Goal: Task Accomplishment & Management: Complete application form

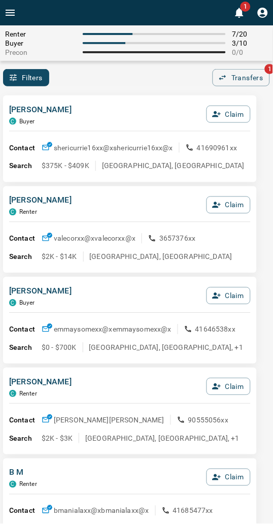
click at [103, 104] on div "[PERSON_NAME] C Buyer Claim" at bounding box center [130, 117] width 242 height 27
click at [227, 296] on button "Claim" at bounding box center [229, 295] width 44 height 17
click at [225, 296] on button "Confirm Claim" at bounding box center [214, 295] width 73 height 17
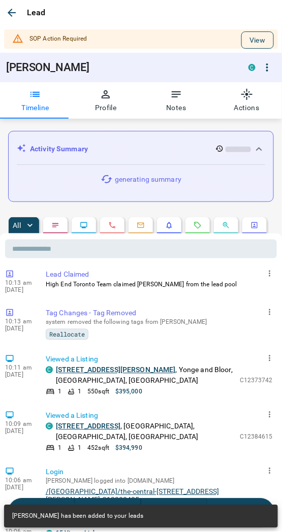
click at [250, 41] on button "View" at bounding box center [257, 39] width 32 height 17
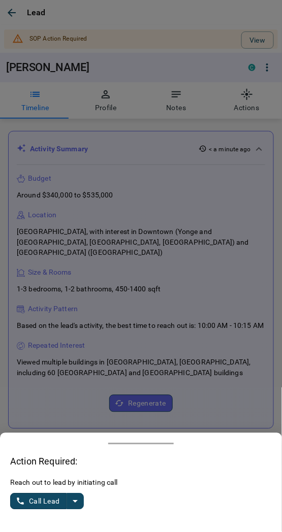
drag, startPoint x: 73, startPoint y: 504, endPoint x: 57, endPoint y: 496, distance: 17.0
click at [73, 504] on icon "split button" at bounding box center [75, 501] width 12 height 12
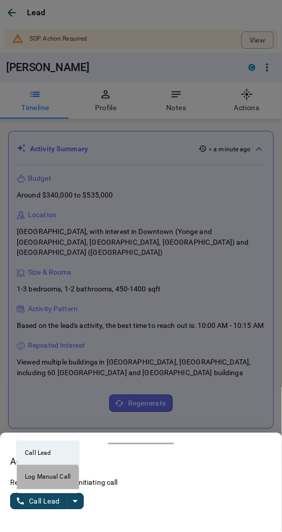
click at [39, 481] on li "Log Manual Call" at bounding box center [48, 477] width 62 height 24
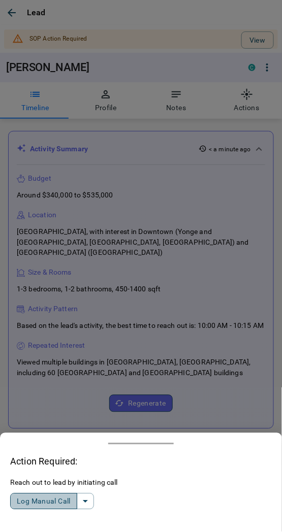
click at [38, 503] on button "Log Manual Call" at bounding box center [43, 501] width 67 height 16
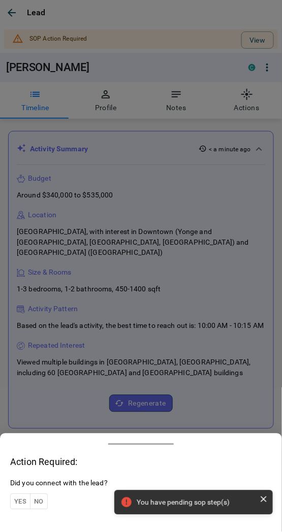
click at [16, 505] on button "Yes" at bounding box center [20, 502] width 20 height 16
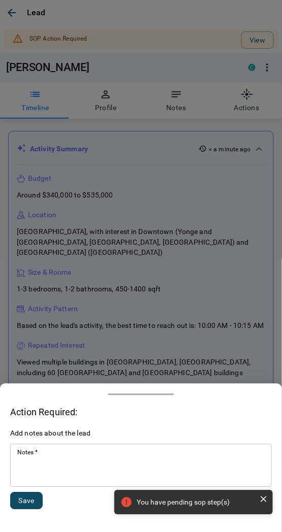
click at [61, 476] on textarea "Notes   *" at bounding box center [140, 466] width 247 height 35
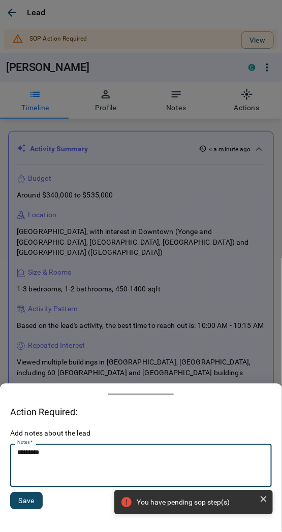
type textarea "*********"
click at [20, 501] on button "Save" at bounding box center [26, 500] width 32 height 17
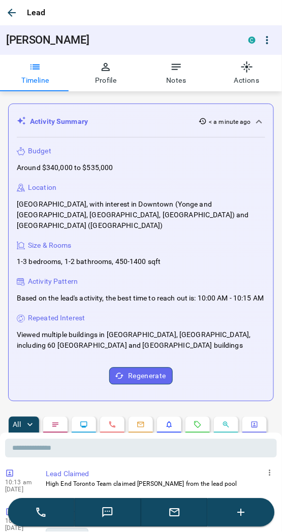
drag, startPoint x: 6, startPoint y: 15, endPoint x: 0, endPoint y: 16, distance: 6.2
click at [6, 15] on icon "button" at bounding box center [12, 13] width 12 height 12
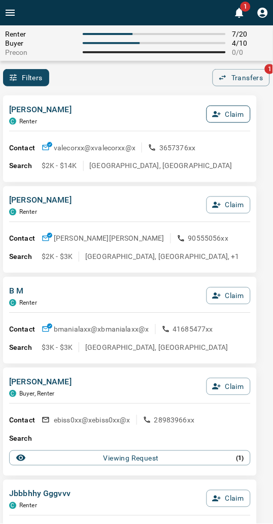
click at [236, 114] on button "Claim" at bounding box center [229, 114] width 44 height 17
click at [234, 114] on button "Confirm Claim" at bounding box center [214, 114] width 73 height 17
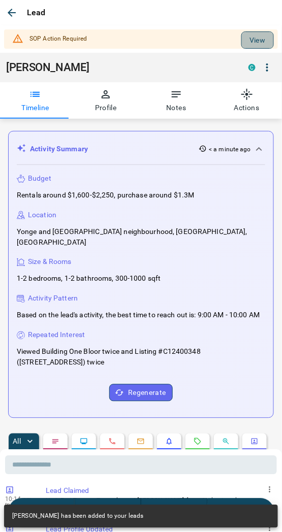
click at [246, 40] on button "View" at bounding box center [257, 39] width 32 height 17
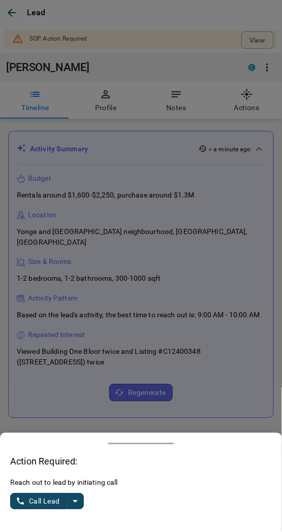
click at [73, 503] on icon "split button" at bounding box center [75, 501] width 12 height 12
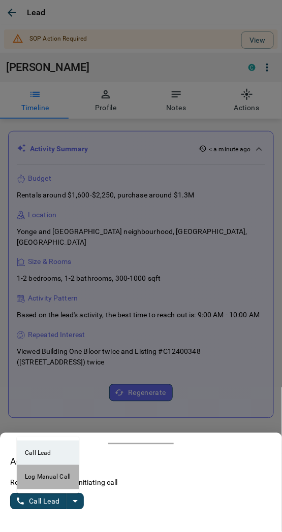
click at [47, 489] on li "Log Manual Call" at bounding box center [48, 477] width 62 height 24
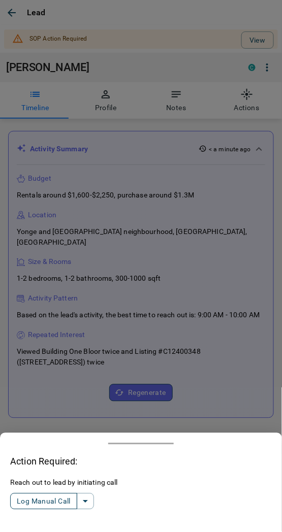
click at [38, 503] on button "Log Manual Call" at bounding box center [43, 501] width 67 height 16
click at [22, 504] on button "Yes" at bounding box center [20, 502] width 20 height 16
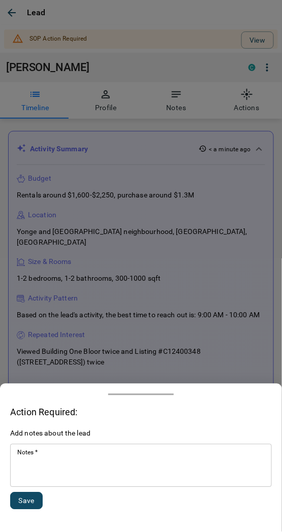
click at [56, 478] on textarea "Notes   *" at bounding box center [140, 466] width 247 height 35
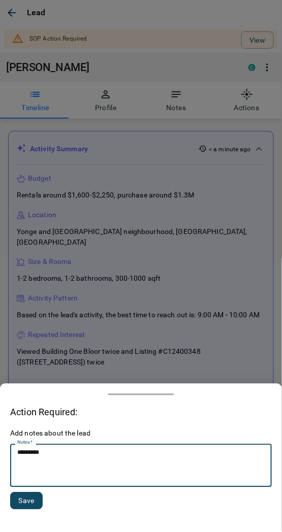
type textarea "*********"
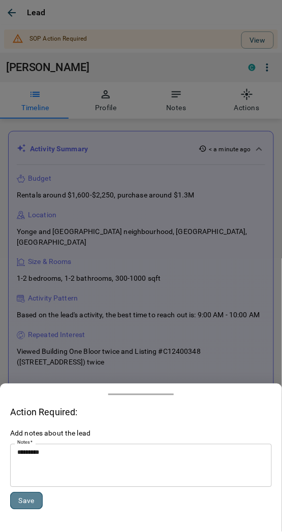
click at [26, 503] on button "Save" at bounding box center [26, 500] width 32 height 17
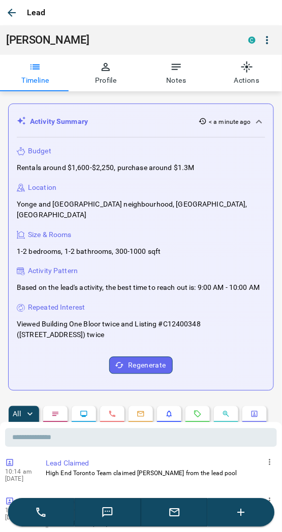
click at [16, 14] on icon "button" at bounding box center [12, 13] width 12 height 12
